Goal: Task Accomplishment & Management: Use online tool/utility

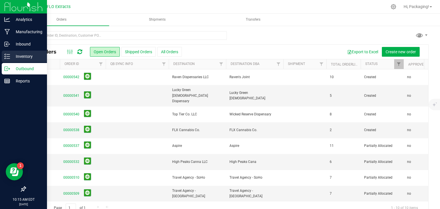
click at [19, 56] on p "Inventory" at bounding box center [27, 56] width 34 height 7
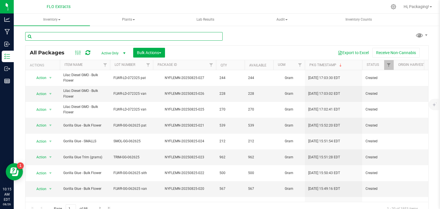
click at [212, 37] on input "text" at bounding box center [123, 36] width 197 height 9
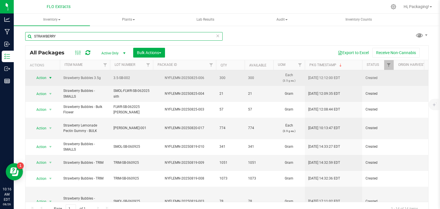
type input "STRAWBERRY"
click at [50, 79] on span "select" at bounding box center [50, 78] width 5 height 5
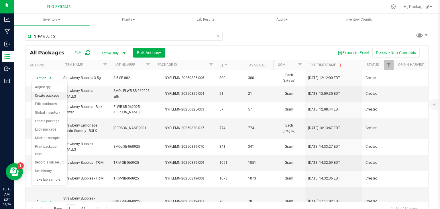
click at [48, 95] on li "Create package" at bounding box center [49, 96] width 36 height 9
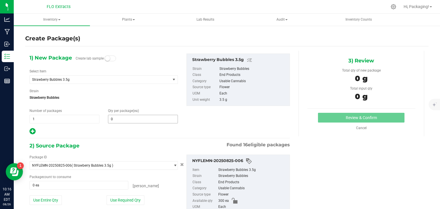
click at [127, 119] on span "0 0" at bounding box center [143, 119] width 70 height 9
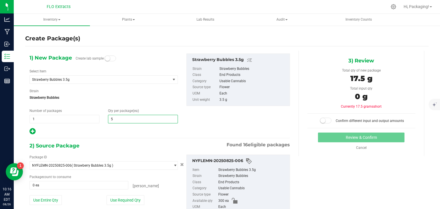
type input "50"
click at [114, 143] on div "2) Source Package Found 16 eligible packages" at bounding box center [159, 145] width 260 height 9
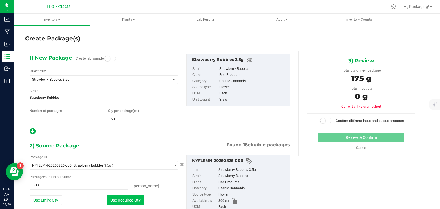
click at [123, 200] on button "Use Required Qty" at bounding box center [125, 200] width 38 height 10
type input "50 ea"
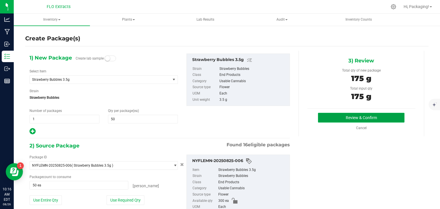
click at [339, 119] on button "Review & Confirm" at bounding box center [361, 118] width 86 height 10
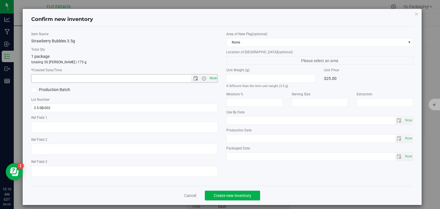
click at [215, 77] on div "Now" at bounding box center [124, 78] width 187 height 9
click at [214, 78] on span "Now" at bounding box center [213, 78] width 10 height 8
type input "[DATE] 10:16 AM"
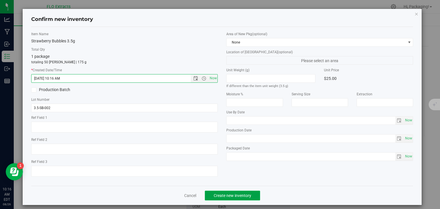
click at [226, 196] on span "Create new inventory" at bounding box center [232, 195] width 37 height 5
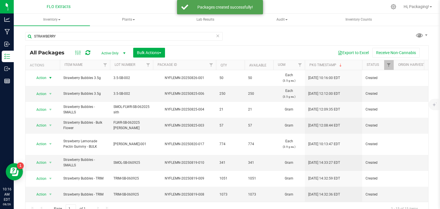
click at [51, 79] on span "select" at bounding box center [50, 78] width 5 height 5
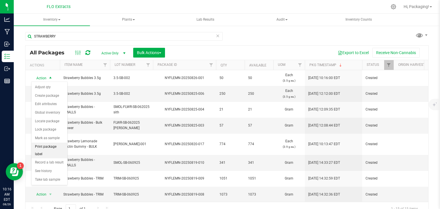
click at [48, 144] on li "Print package label" at bounding box center [49, 151] width 36 height 16
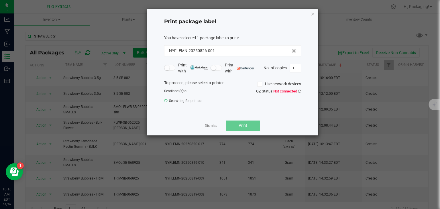
click button "button" at bounding box center [313, 13] width 4 height 7
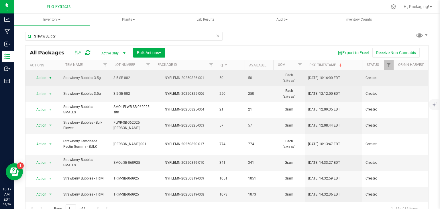
click at [50, 78] on span "select" at bounding box center [50, 78] width 5 height 5
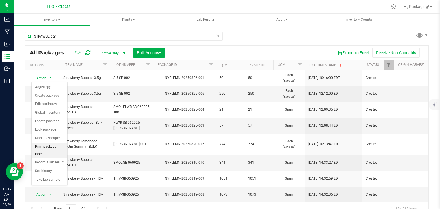
click at [42, 146] on li "Print package label" at bounding box center [49, 151] width 36 height 16
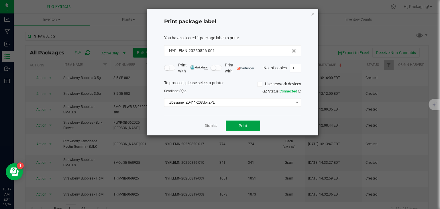
click at [237, 126] on button "Print" at bounding box center [243, 125] width 34 height 10
click at [312, 15] on icon "button" at bounding box center [313, 13] width 4 height 7
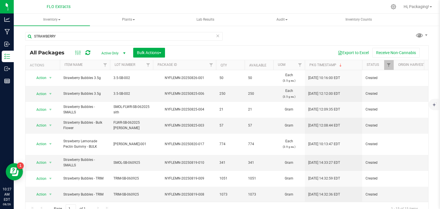
click at [216, 37] on icon at bounding box center [218, 35] width 4 height 7
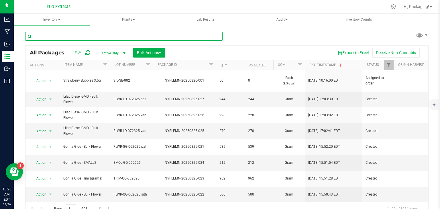
click at [196, 37] on input "text" at bounding box center [123, 36] width 197 height 9
type input "nyflemn-20250820-011"
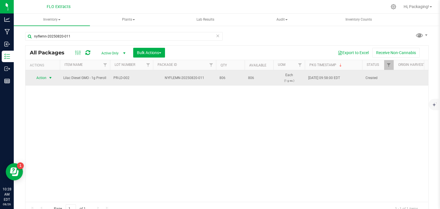
click at [49, 79] on span "select" at bounding box center [50, 78] width 5 height 5
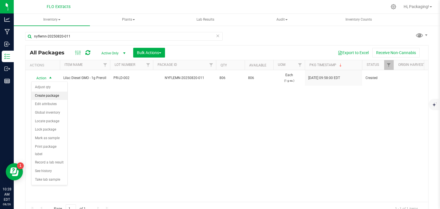
click at [53, 95] on li "Create package" at bounding box center [49, 96] width 36 height 9
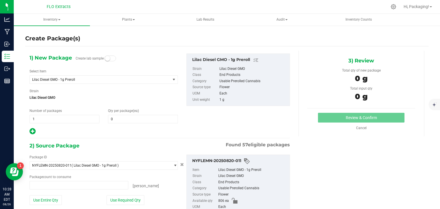
type input "0 ea"
click at [40, 119] on span "1 1" at bounding box center [64, 119] width 70 height 9
type input "2"
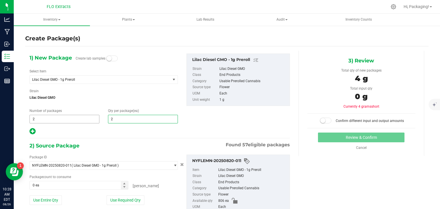
type input "25"
click at [91, 128] on div at bounding box center [103, 131] width 148 height 7
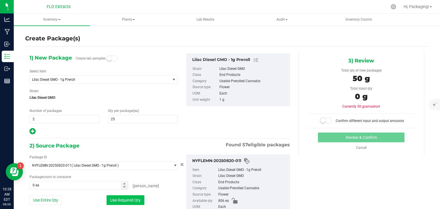
click at [111, 198] on button "Use Required Qty" at bounding box center [125, 200] width 38 height 10
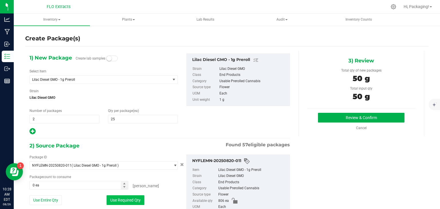
type input "50 ea"
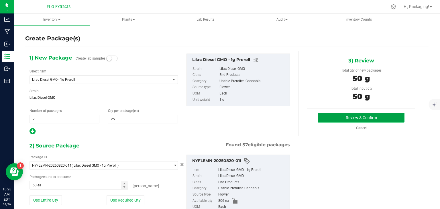
click at [346, 114] on button "Review & Confirm" at bounding box center [361, 118] width 86 height 10
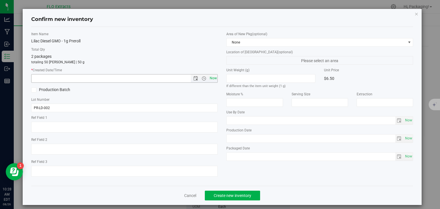
click at [210, 79] on span "Now" at bounding box center [213, 78] width 10 height 8
type input "[DATE] 10:28 AM"
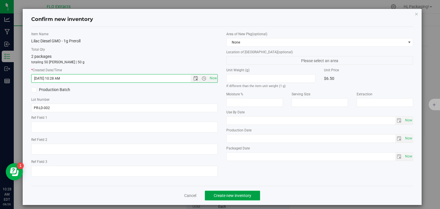
click at [220, 192] on button "Create new inventory" at bounding box center [232, 196] width 55 height 10
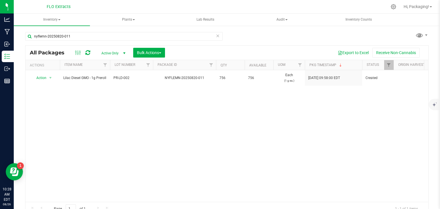
click at [216, 35] on icon at bounding box center [218, 35] width 4 height 7
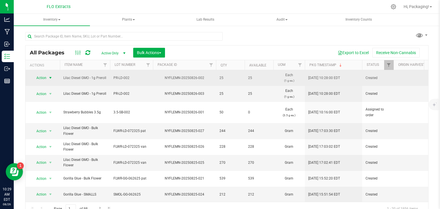
click at [50, 78] on span "select" at bounding box center [50, 78] width 5 height 5
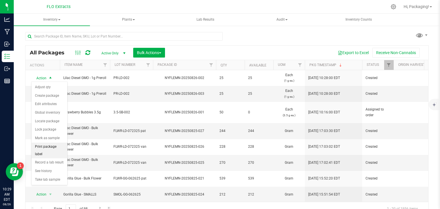
click at [46, 144] on li "Print package label" at bounding box center [49, 151] width 36 height 16
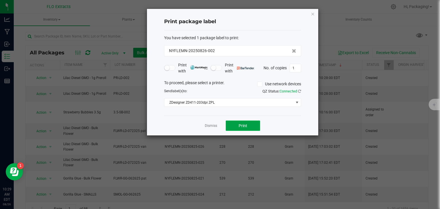
click at [233, 123] on button "Print" at bounding box center [243, 125] width 34 height 10
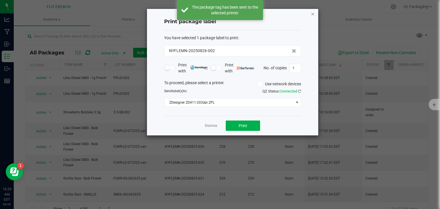
click at [311, 13] on icon "button" at bounding box center [313, 13] width 4 height 7
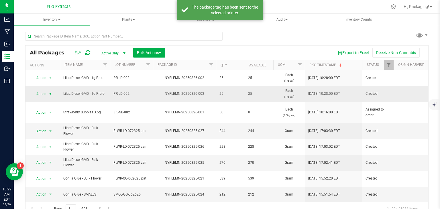
click at [48, 96] on span "select" at bounding box center [50, 94] width 7 height 8
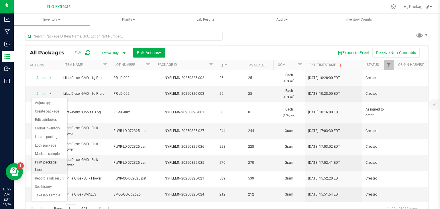
click at [48, 163] on li "Print package label" at bounding box center [49, 166] width 36 height 16
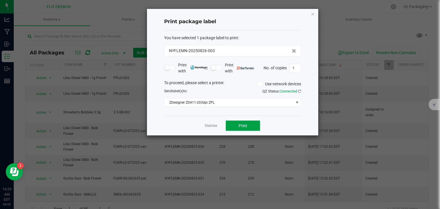
click at [239, 125] on span "Print" at bounding box center [242, 125] width 9 height 5
click at [311, 13] on icon "button" at bounding box center [313, 13] width 4 height 7
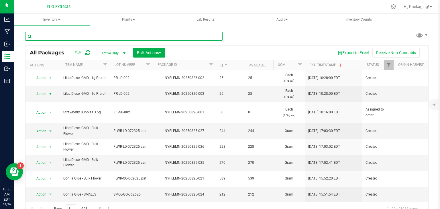
click at [179, 36] on input "text" at bounding box center [123, 36] width 197 height 9
type input "nyflemn-20250807-009"
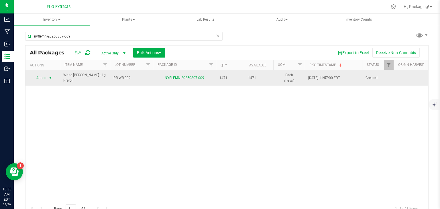
click at [52, 78] on span "select" at bounding box center [50, 78] width 5 height 5
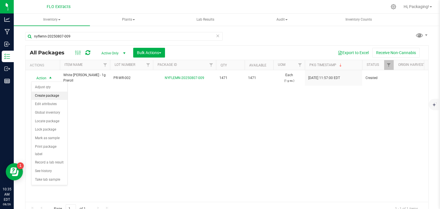
click at [46, 97] on li "Create package" at bounding box center [49, 96] width 36 height 9
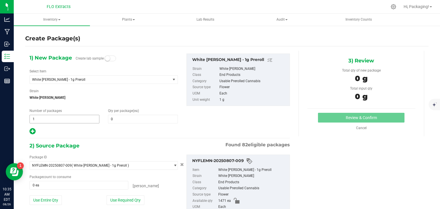
click at [61, 118] on span "1 1" at bounding box center [64, 119] width 70 height 9
type input "2"
click at [124, 118] on span "0 0" at bounding box center [143, 119] width 70 height 9
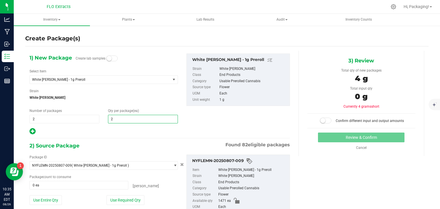
type input "25"
click at [121, 135] on div "1) New Package Create lab samples Select Item White [PERSON_NAME] - 1g Preroll …" at bounding box center [159, 144] width 269 height 187
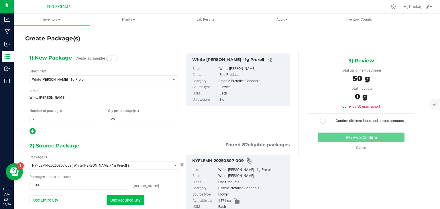
click at [120, 201] on button "Use Required Qty" at bounding box center [125, 200] width 38 height 10
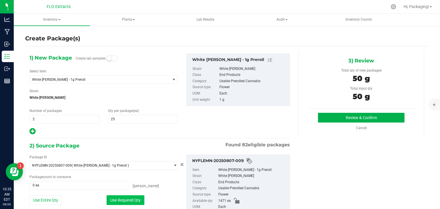
type input "50 ea"
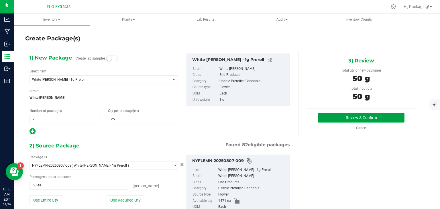
click at [379, 115] on button "Review & Confirm" at bounding box center [361, 118] width 86 height 10
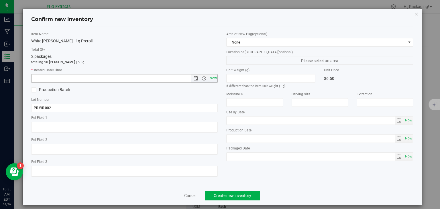
click at [214, 79] on span "Now" at bounding box center [213, 78] width 10 height 8
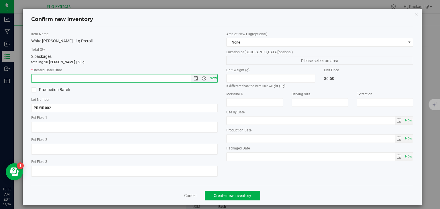
type input "[DATE] 10:35 AM"
click at [217, 197] on span "Create new inventory" at bounding box center [232, 195] width 37 height 5
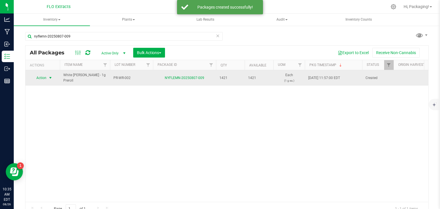
click at [47, 78] on span "select" at bounding box center [50, 78] width 7 height 8
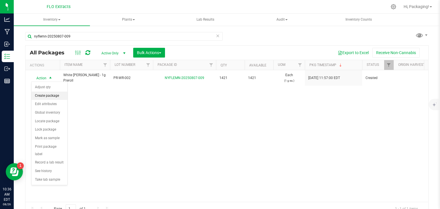
click at [50, 95] on li "Create package" at bounding box center [49, 96] width 36 height 9
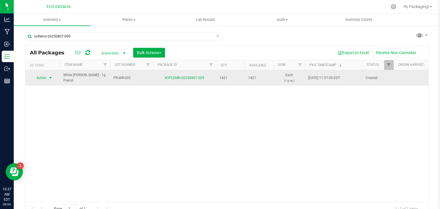
click at [49, 77] on span "select" at bounding box center [50, 78] width 5 height 5
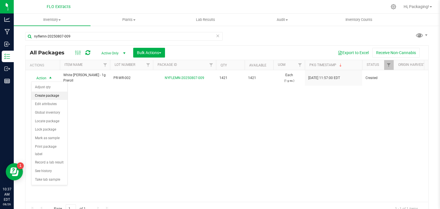
click at [41, 95] on li "Create package" at bounding box center [49, 96] width 36 height 9
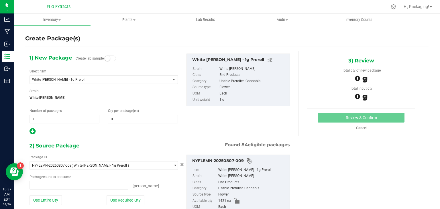
type input "0 ea"
click at [116, 113] on div "Qty per package (ea) 0 0" at bounding box center [143, 115] width 78 height 15
click at [118, 120] on span at bounding box center [143, 119] width 70 height 9
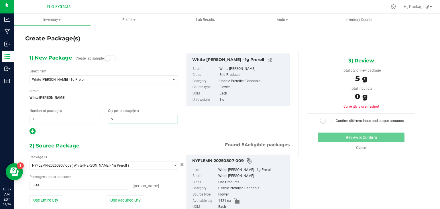
type input "50"
click at [108, 140] on div "1) New Package Create lab sample Select Item White Runtz - 1g Preroll Apple Jac…" at bounding box center [159, 144] width 269 height 187
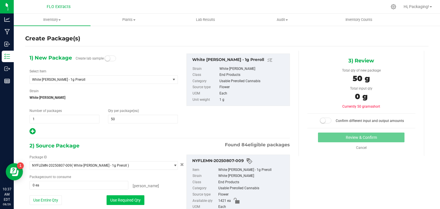
click at [123, 201] on button "Use Required Qty" at bounding box center [125, 200] width 38 height 10
type input "50 ea"
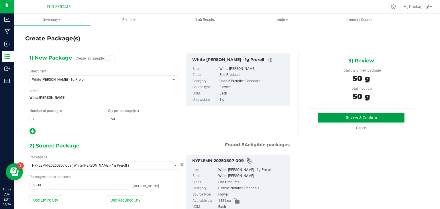
click at [348, 120] on button "Review & Confirm" at bounding box center [361, 118] width 86 height 10
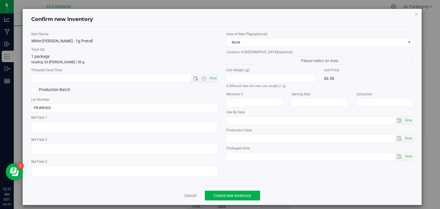
click at [204, 83] on div "Item Name White Runtz - 1g Preroll Total Qty 1 package totaling 50 eaches | 50 …" at bounding box center [124, 106] width 195 height 150
click at [213, 78] on span "Now" at bounding box center [213, 78] width 10 height 8
type input "8/26/2025 10:37 AM"
click at [225, 195] on span "Create new inventory" at bounding box center [232, 195] width 37 height 5
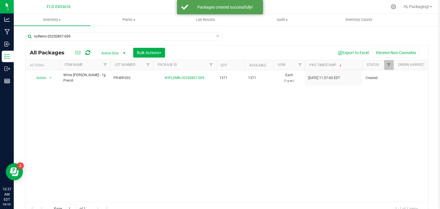
click at [216, 34] on icon at bounding box center [218, 35] width 4 height 7
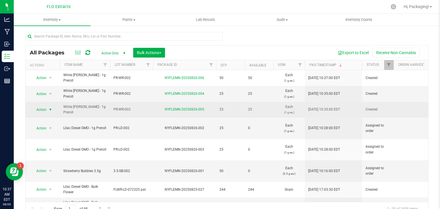
click at [49, 109] on span "select" at bounding box center [50, 109] width 5 height 5
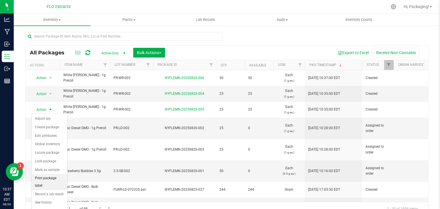
click at [44, 175] on li "Print package label" at bounding box center [49, 182] width 36 height 16
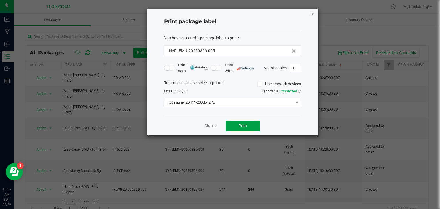
click at [243, 125] on span "Print" at bounding box center [242, 125] width 9 height 5
click at [313, 13] on icon "button" at bounding box center [313, 13] width 4 height 7
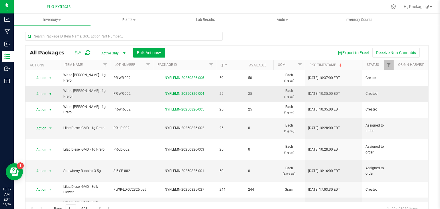
click at [52, 92] on span "select" at bounding box center [50, 94] width 5 height 5
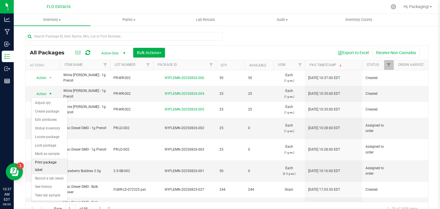
click at [55, 161] on li "Print package label" at bounding box center [49, 166] width 36 height 16
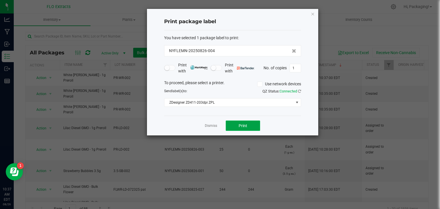
click at [244, 126] on span "Print" at bounding box center [242, 125] width 9 height 5
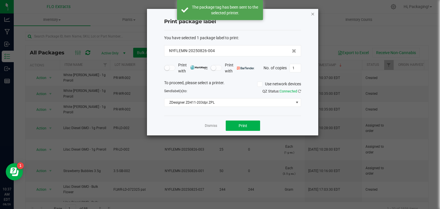
click at [313, 13] on icon "button" at bounding box center [313, 13] width 4 height 7
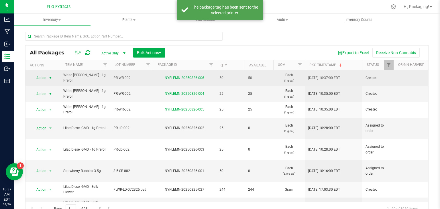
click at [50, 78] on span "select" at bounding box center [50, 78] width 5 height 5
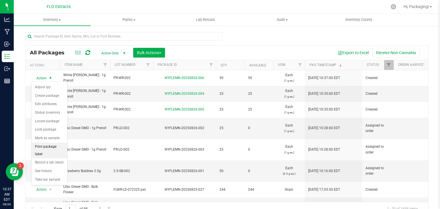
click at [51, 145] on li "Print package label" at bounding box center [49, 151] width 36 height 16
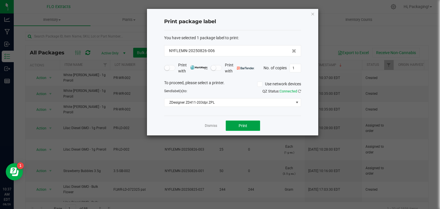
click at [239, 120] on button "Print" at bounding box center [243, 125] width 34 height 10
click at [312, 15] on icon "button" at bounding box center [313, 13] width 4 height 7
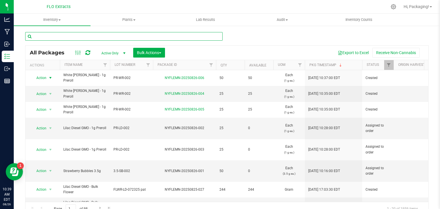
click at [181, 36] on input "text" at bounding box center [123, 36] width 197 height 9
type input "nyflemn-20250807-009"
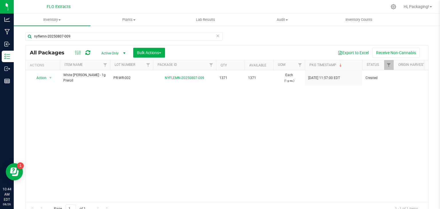
click at [216, 35] on icon at bounding box center [218, 35] width 4 height 7
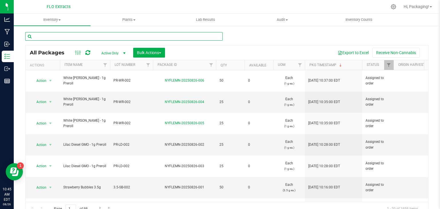
click at [128, 38] on input "text" at bounding box center [123, 36] width 197 height 9
type input "nyflemn-20250709-062"
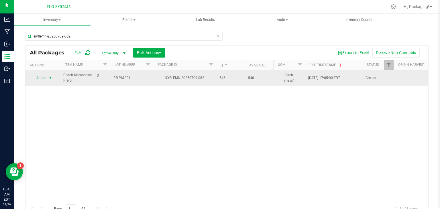
click at [53, 78] on span "select" at bounding box center [50, 78] width 5 height 5
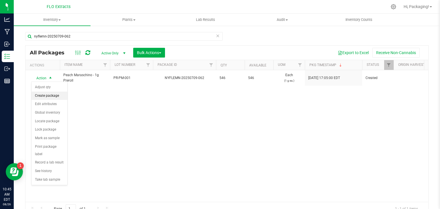
click at [46, 94] on li "Create package" at bounding box center [49, 96] width 36 height 9
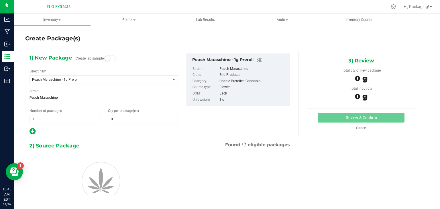
type input "0"
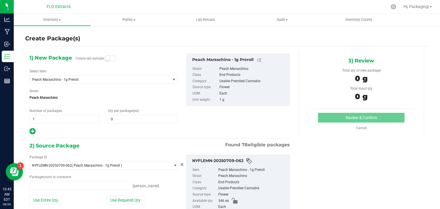
type input "0 ea"
click at [120, 118] on span at bounding box center [143, 119] width 70 height 9
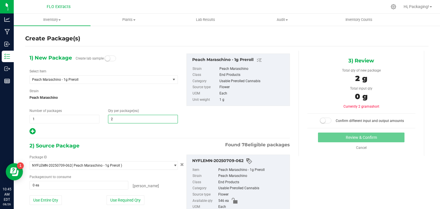
type input "25"
click at [105, 133] on div at bounding box center [103, 131] width 148 height 7
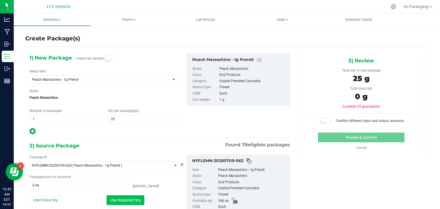
click at [122, 195] on button "Use Required Qty" at bounding box center [125, 200] width 38 height 10
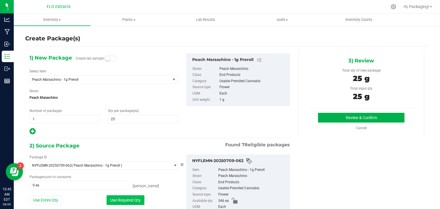
type input "25 ea"
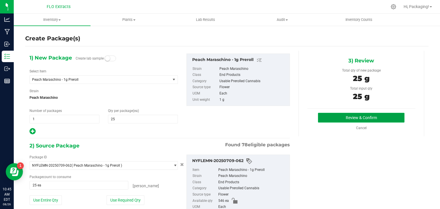
click at [344, 114] on button "Review & Confirm" at bounding box center [361, 118] width 86 height 10
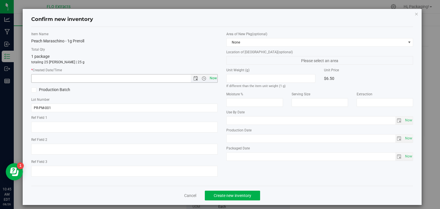
click at [210, 78] on span "Now" at bounding box center [213, 78] width 10 height 8
type input "8/26/2025 10:45 AM"
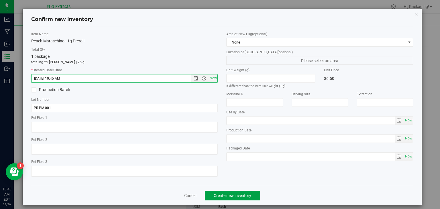
click at [216, 195] on span "Create new inventory" at bounding box center [232, 195] width 37 height 5
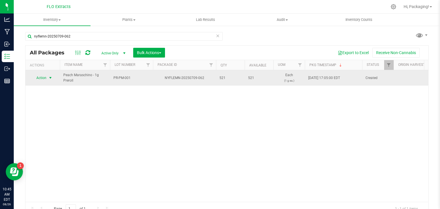
click at [52, 78] on span "select" at bounding box center [50, 78] width 5 height 5
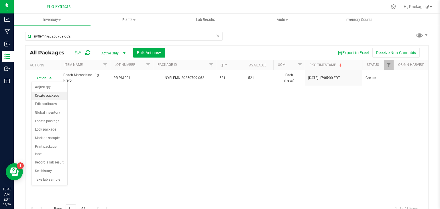
click at [48, 97] on li "Create package" at bounding box center [49, 96] width 36 height 9
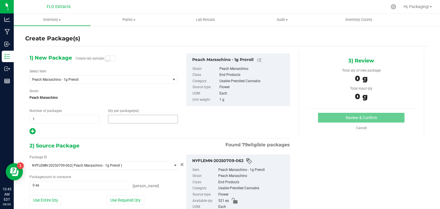
click at [126, 117] on span at bounding box center [143, 119] width 70 height 9
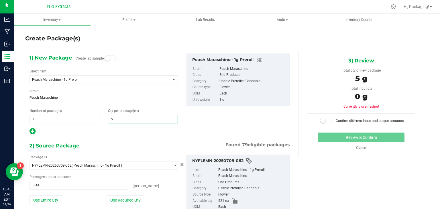
type input "50"
click at [116, 142] on div "2) Source Package Found 79 eligible packages" at bounding box center [159, 145] width 260 height 9
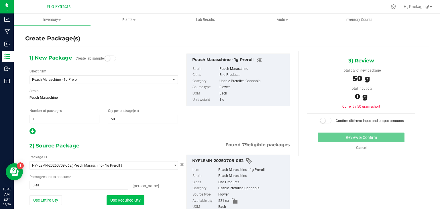
click at [116, 198] on button "Use Required Qty" at bounding box center [125, 200] width 38 height 10
type input "50 ea"
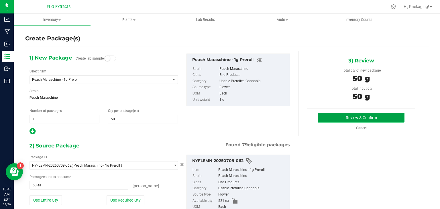
click at [357, 116] on button "Review & Confirm" at bounding box center [361, 118] width 86 height 10
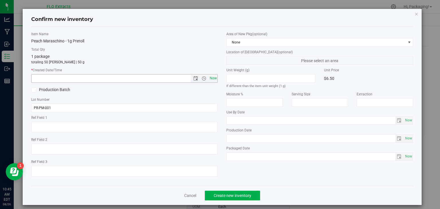
click at [212, 76] on span "Now" at bounding box center [213, 78] width 10 height 8
type input "8/26/2025 10:45 AM"
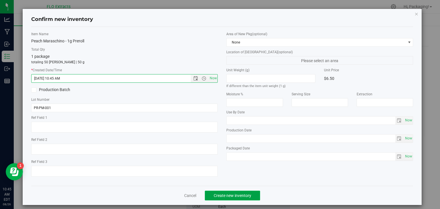
click at [220, 191] on button "Create new inventory" at bounding box center [232, 196] width 55 height 10
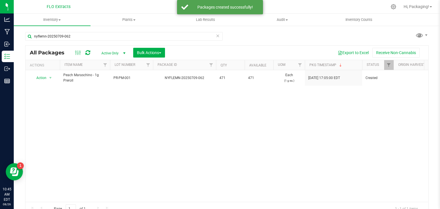
click at [216, 37] on icon at bounding box center [218, 35] width 4 height 7
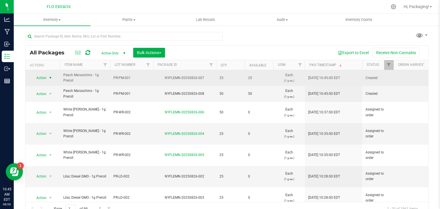
click at [50, 78] on span "select" at bounding box center [50, 78] width 5 height 5
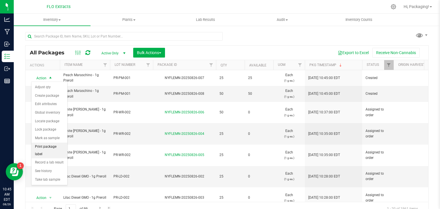
click at [47, 147] on li "Print package label" at bounding box center [49, 151] width 36 height 16
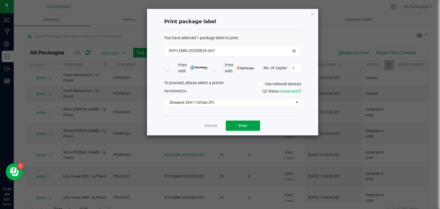
click at [238, 121] on button "Print" at bounding box center [243, 125] width 34 height 10
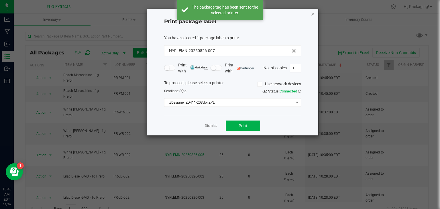
click at [312, 14] on icon "button" at bounding box center [313, 13] width 4 height 7
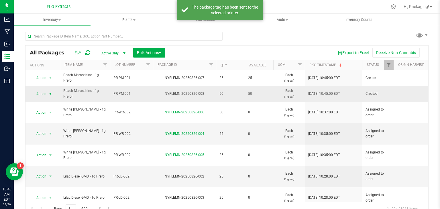
click at [51, 95] on span "select" at bounding box center [50, 94] width 5 height 5
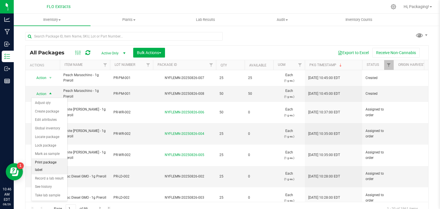
click at [48, 160] on li "Print package label" at bounding box center [49, 166] width 36 height 16
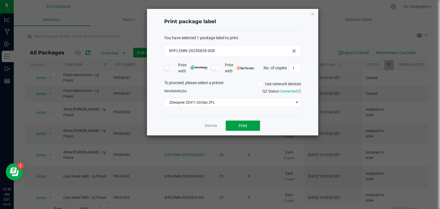
click at [245, 122] on button "Print" at bounding box center [243, 125] width 34 height 10
click at [314, 12] on icon "button" at bounding box center [313, 13] width 4 height 7
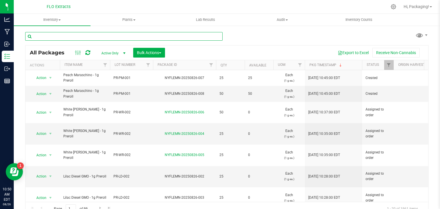
click at [153, 35] on input "text" at bounding box center [123, 36] width 197 height 9
type input "nyflemn-20250724-016"
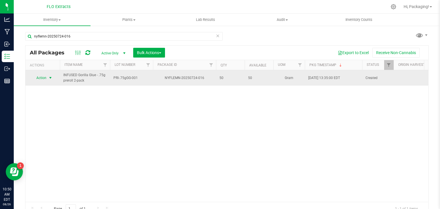
click at [52, 76] on span "select" at bounding box center [50, 78] width 5 height 5
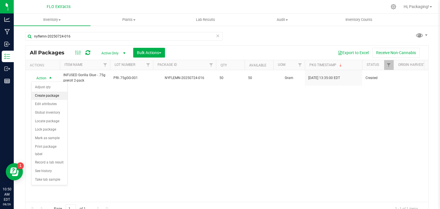
click at [52, 95] on li "Create package" at bounding box center [49, 96] width 36 height 9
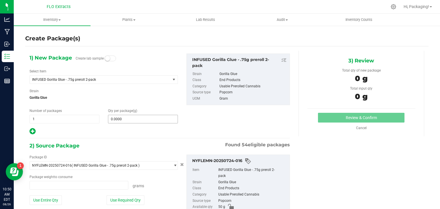
type input "0.0000 g"
click at [131, 118] on span at bounding box center [143, 119] width 70 height 9
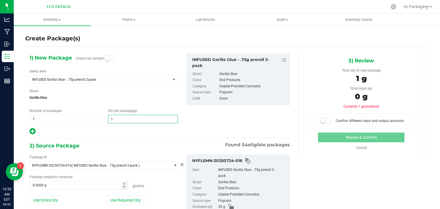
type input "10"
type input "10.0000"
click at [107, 147] on div "2) Source Package Found 54 eligible packages" at bounding box center [159, 145] width 260 height 9
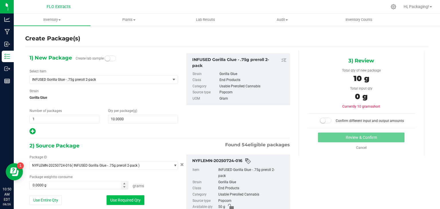
click at [116, 201] on button "Use Required Qty" at bounding box center [125, 200] width 38 height 10
type input "10.0000 g"
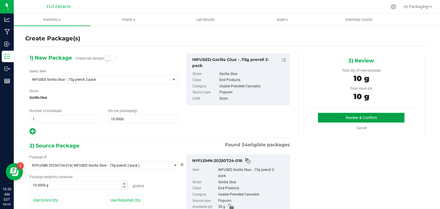
click at [335, 118] on button "Review & Confirm" at bounding box center [361, 118] width 86 height 10
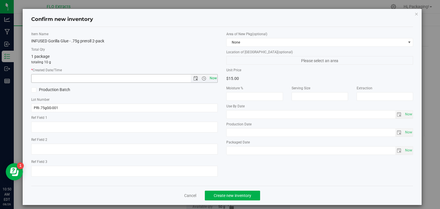
click at [210, 77] on span "Now" at bounding box center [213, 78] width 10 height 8
type input "8/26/2025 10:50 AM"
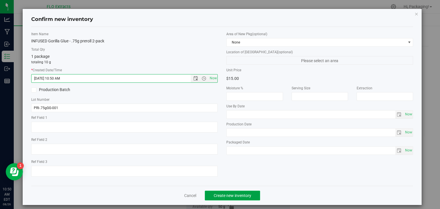
click at [214, 197] on span "Create new inventory" at bounding box center [232, 195] width 37 height 5
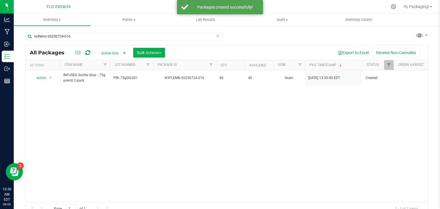
click at [216, 34] on icon at bounding box center [218, 35] width 4 height 7
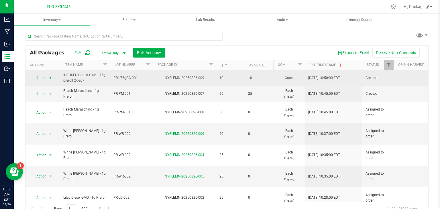
click at [50, 78] on span "select" at bounding box center [50, 78] width 5 height 5
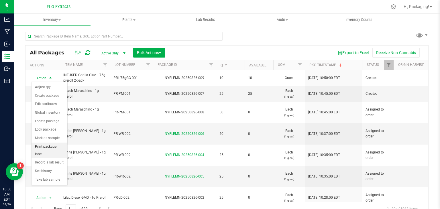
click at [52, 145] on li "Print package label" at bounding box center [49, 151] width 36 height 16
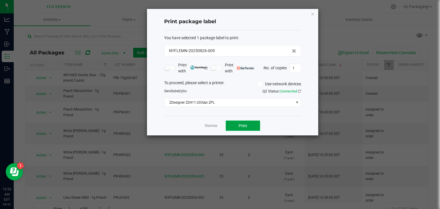
click at [245, 126] on span "Print" at bounding box center [242, 125] width 9 height 5
click at [314, 14] on icon "button" at bounding box center [313, 13] width 4 height 7
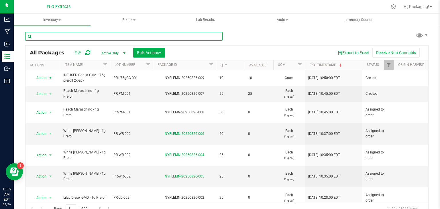
click at [129, 37] on input "text" at bounding box center [123, 36] width 197 height 9
type input "nyflemn-20250605-031"
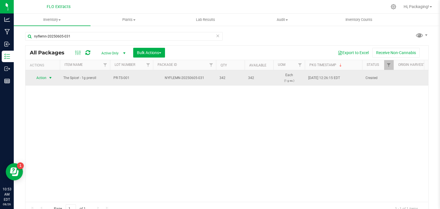
click at [50, 76] on span "select" at bounding box center [50, 78] width 5 height 5
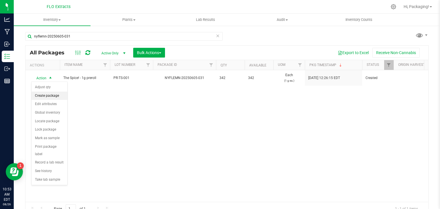
click at [45, 92] on li "Create package" at bounding box center [49, 96] width 36 height 9
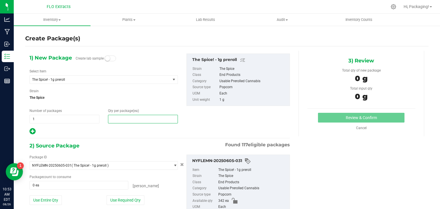
click at [124, 117] on span at bounding box center [143, 119] width 70 height 9
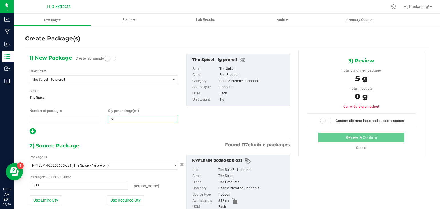
type input "50"
click at [114, 145] on div "2) Source Package Found 117 eligible packages" at bounding box center [159, 145] width 260 height 9
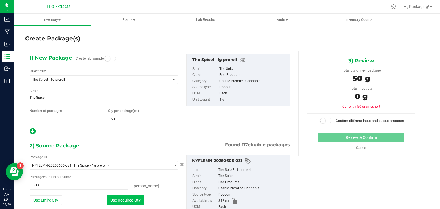
click at [120, 203] on button "Use Required Qty" at bounding box center [125, 200] width 38 height 10
type input "50 ea"
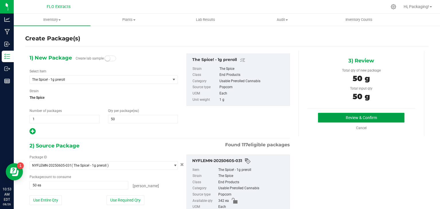
click at [340, 119] on button "Review & Confirm" at bounding box center [361, 118] width 86 height 10
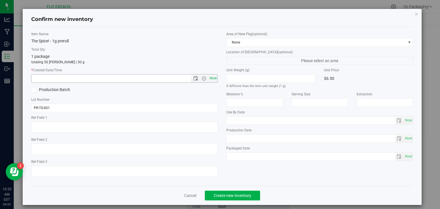
click at [213, 78] on span "Now" at bounding box center [213, 78] width 10 height 8
type input "8/26/2025 10:53 AM"
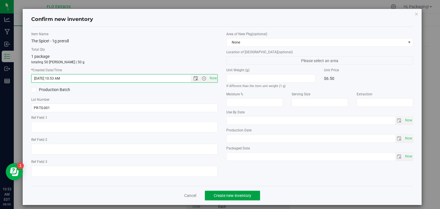
click at [214, 196] on span "Create new inventory" at bounding box center [232, 195] width 37 height 5
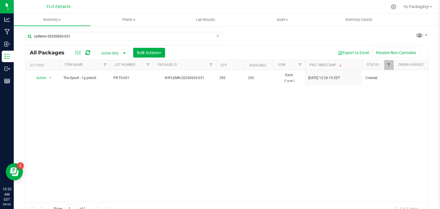
click at [216, 37] on icon at bounding box center [218, 35] width 4 height 7
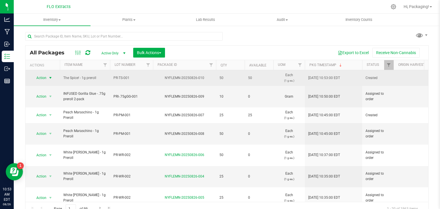
click at [49, 77] on span "select" at bounding box center [50, 78] width 5 height 5
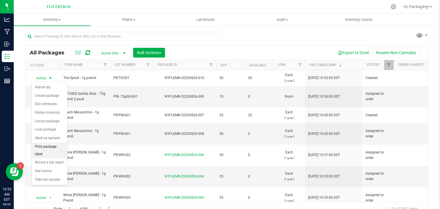
click at [44, 148] on li "Print package label" at bounding box center [49, 151] width 36 height 16
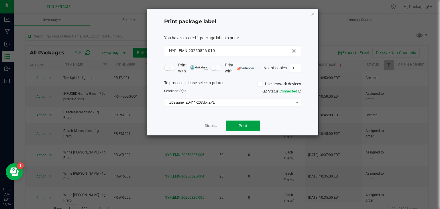
click at [238, 125] on span "Print" at bounding box center [242, 125] width 9 height 5
click at [312, 15] on icon "button" at bounding box center [313, 13] width 4 height 7
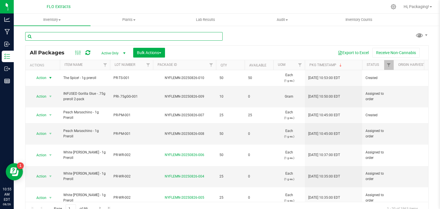
click at [138, 40] on input "text" at bounding box center [123, 36] width 197 height 9
type input "nyflemn-20250619-006"
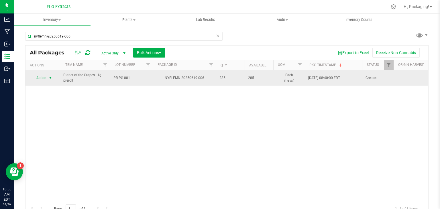
click at [50, 80] on span "select" at bounding box center [50, 78] width 7 height 8
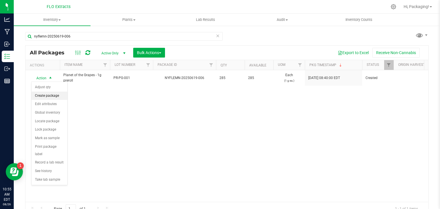
click at [50, 97] on li "Create package" at bounding box center [49, 96] width 36 height 9
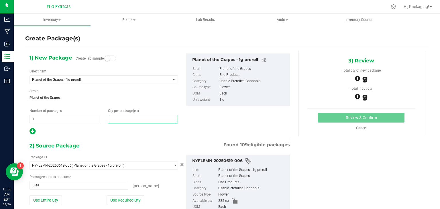
click at [120, 120] on span at bounding box center [143, 119] width 70 height 9
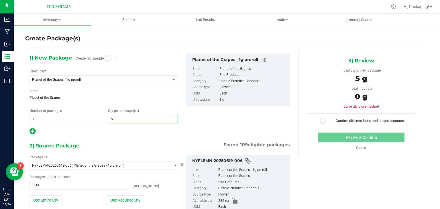
type input "50"
click at [117, 130] on div at bounding box center [103, 131] width 148 height 7
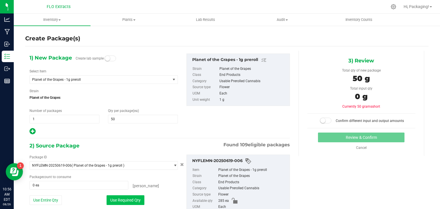
click at [120, 202] on button "Use Required Qty" at bounding box center [125, 200] width 38 height 10
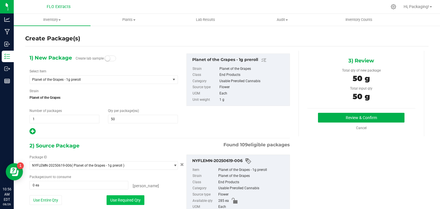
type input "50 ea"
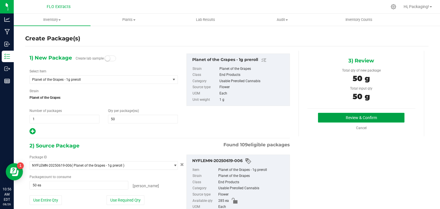
click at [321, 116] on button "Review & Confirm" at bounding box center [361, 118] width 86 height 10
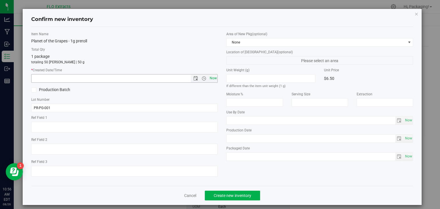
click at [212, 79] on span "Now" at bounding box center [213, 78] width 10 height 8
type input "8/26/2025 10:56 AM"
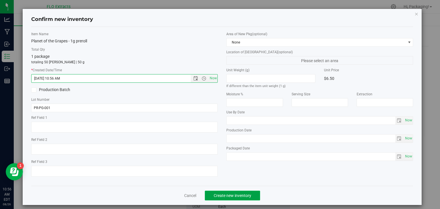
click at [219, 194] on span "Create new inventory" at bounding box center [232, 195] width 37 height 5
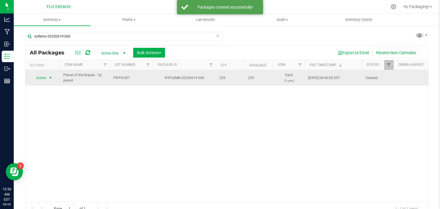
click at [49, 78] on span "select" at bounding box center [50, 78] width 5 height 5
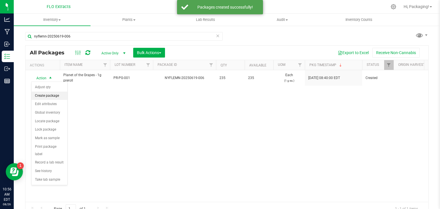
click at [46, 98] on li "Create package" at bounding box center [49, 96] width 36 height 9
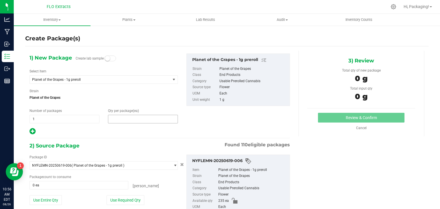
click at [121, 118] on span at bounding box center [143, 119] width 70 height 9
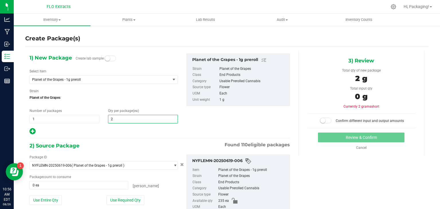
type input "25"
click at [113, 138] on hr at bounding box center [159, 138] width 260 height 1
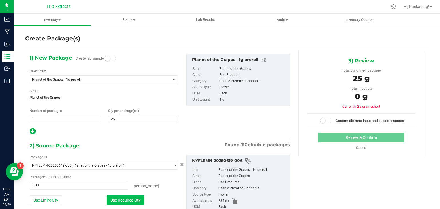
click at [125, 201] on button "Use Required Qty" at bounding box center [125, 200] width 38 height 10
type input "25 ea"
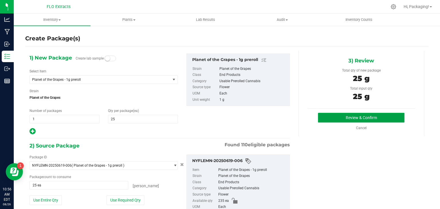
click at [325, 117] on button "Review & Confirm" at bounding box center [361, 118] width 86 height 10
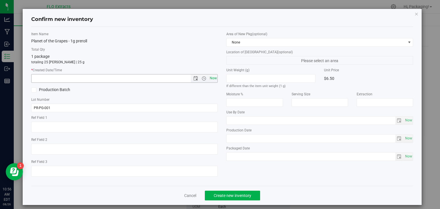
click at [210, 76] on span "Now" at bounding box center [213, 78] width 10 height 8
type input "8/26/2025 10:56 AM"
click at [232, 194] on span "Create new inventory" at bounding box center [232, 195] width 37 height 5
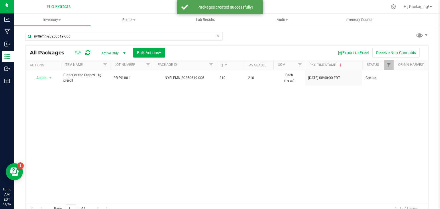
click at [217, 36] on icon at bounding box center [218, 35] width 4 height 7
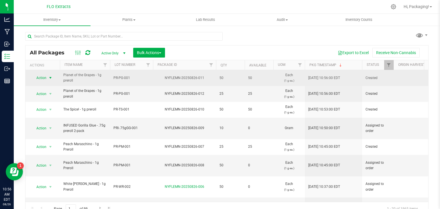
click at [49, 78] on span "select" at bounding box center [50, 78] width 5 height 5
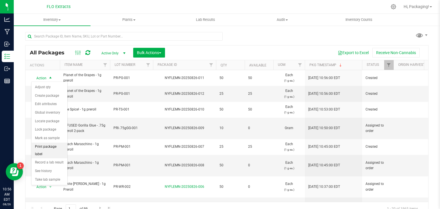
click at [48, 144] on li "Print package label" at bounding box center [49, 151] width 36 height 16
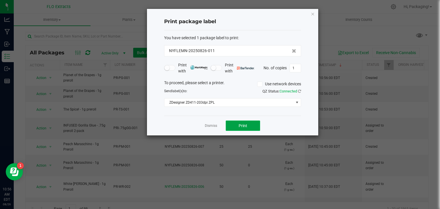
click at [236, 125] on button "Print" at bounding box center [243, 125] width 34 height 10
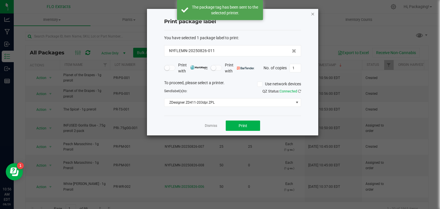
click at [314, 11] on icon "button" at bounding box center [313, 13] width 4 height 7
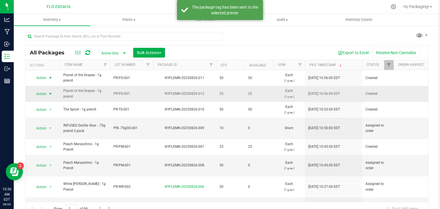
click at [49, 93] on span "select" at bounding box center [50, 94] width 5 height 5
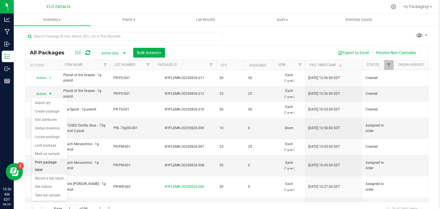
click at [46, 164] on li "Print package label" at bounding box center [49, 166] width 36 height 16
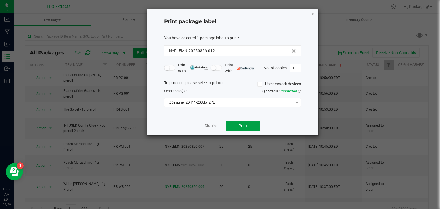
click at [236, 126] on button "Print" at bounding box center [243, 125] width 34 height 10
